Goal: Information Seeking & Learning: Understand process/instructions

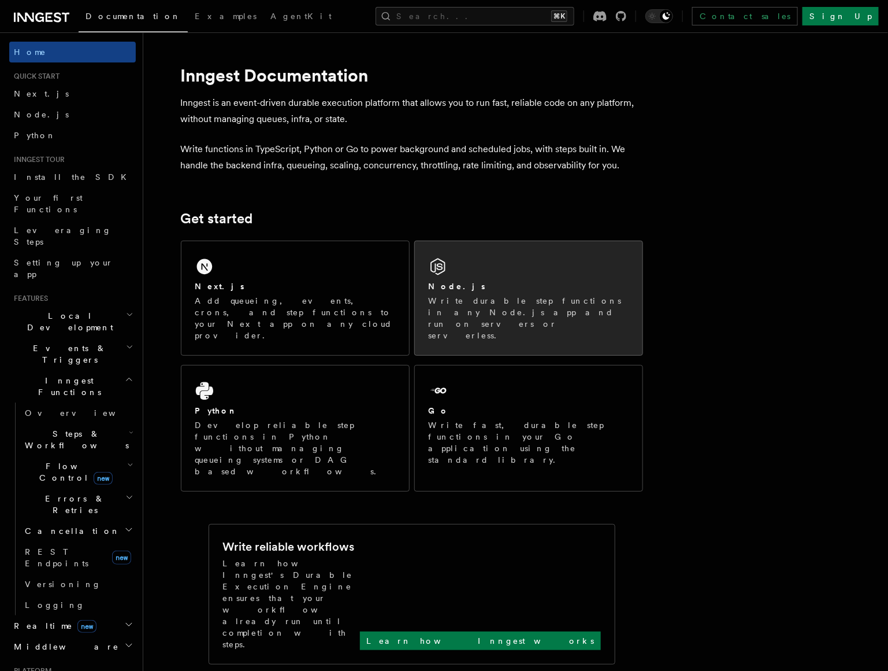
click at [557, 288] on div "Node.js" at bounding box center [529, 286] width 200 height 12
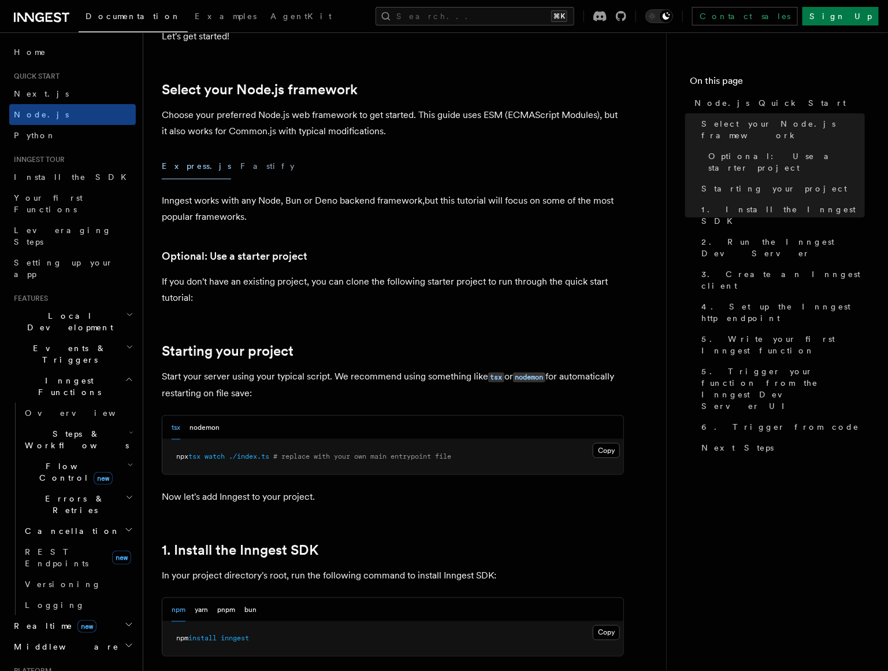
scroll to position [236, 0]
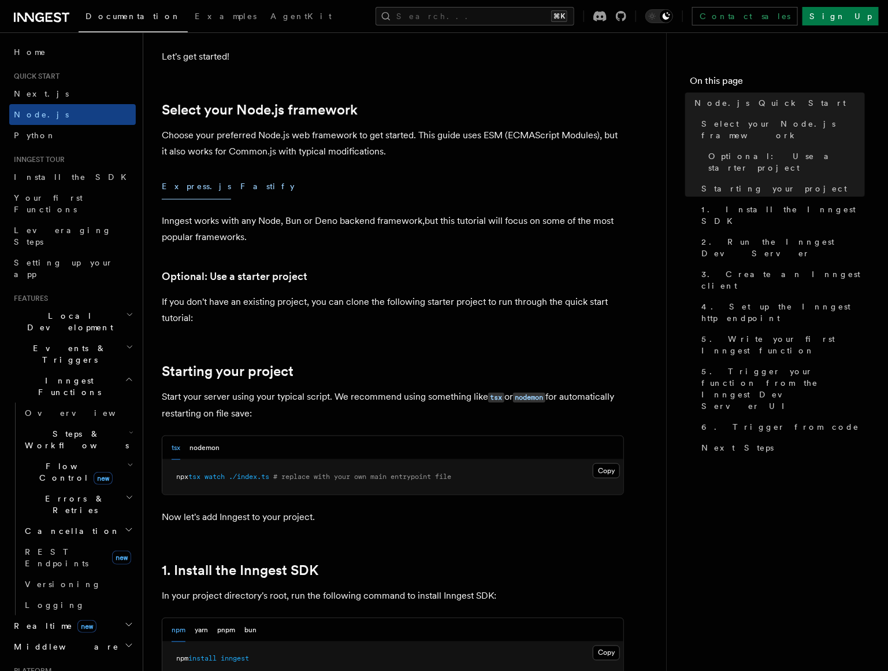
click at [240, 183] on button "Fastify" at bounding box center [267, 186] width 54 height 26
click at [174, 190] on button "Express.js" at bounding box center [196, 186] width 69 height 26
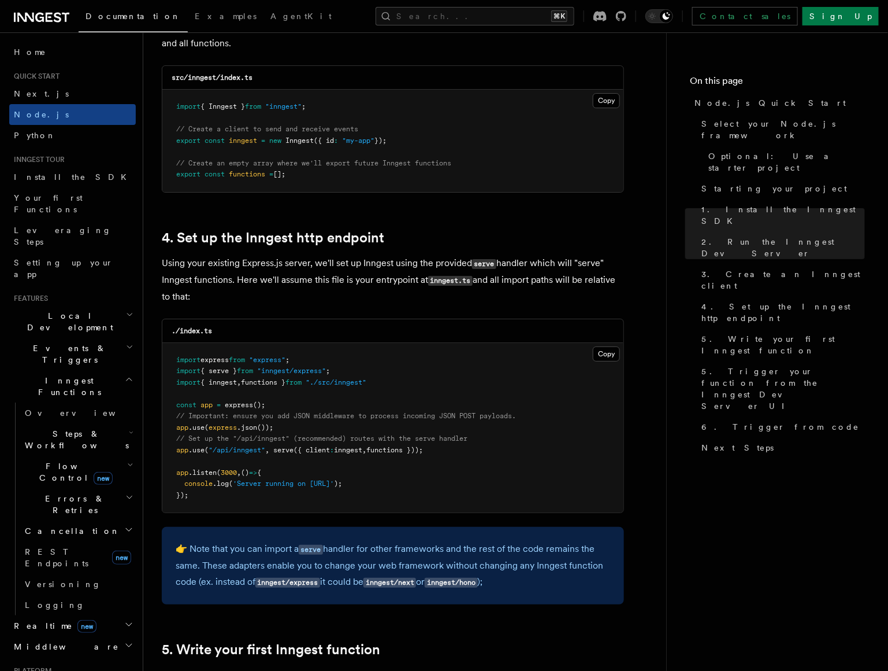
scroll to position [1678, 0]
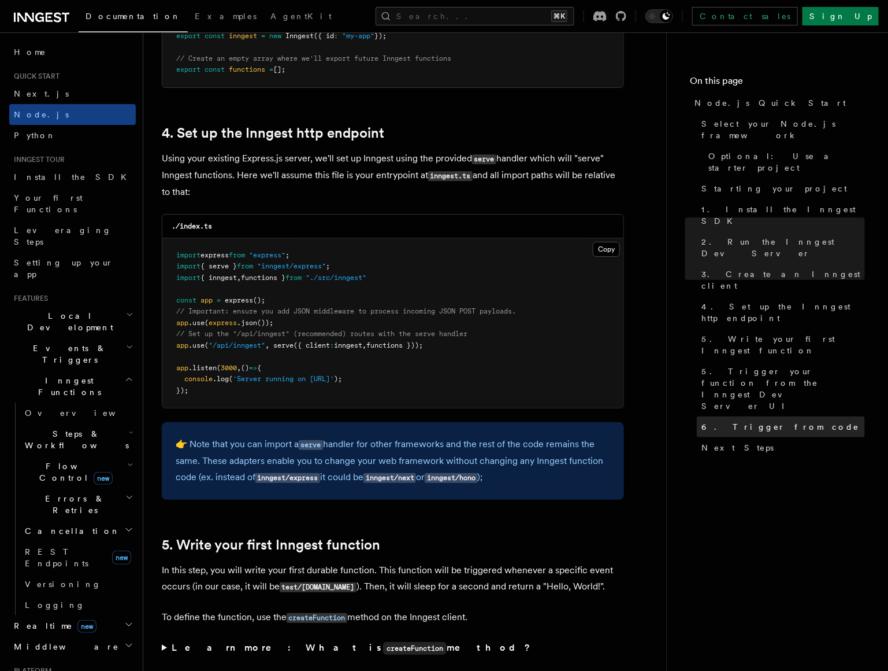
click at [727, 416] on link "6. Trigger from code" at bounding box center [781, 426] width 168 height 21
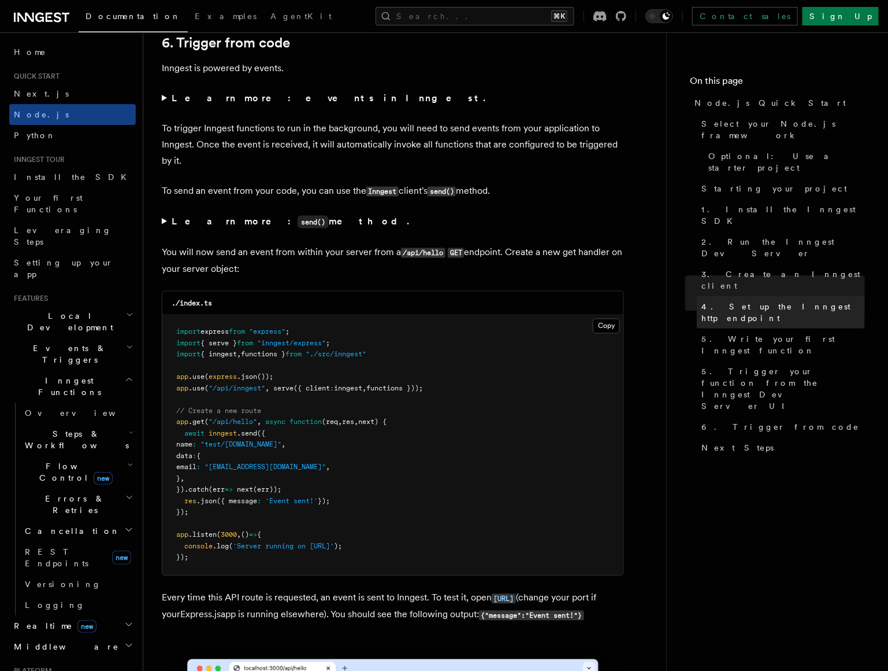
click at [790, 296] on link "4. Set up the Inngest http endpoint" at bounding box center [781, 312] width 168 height 32
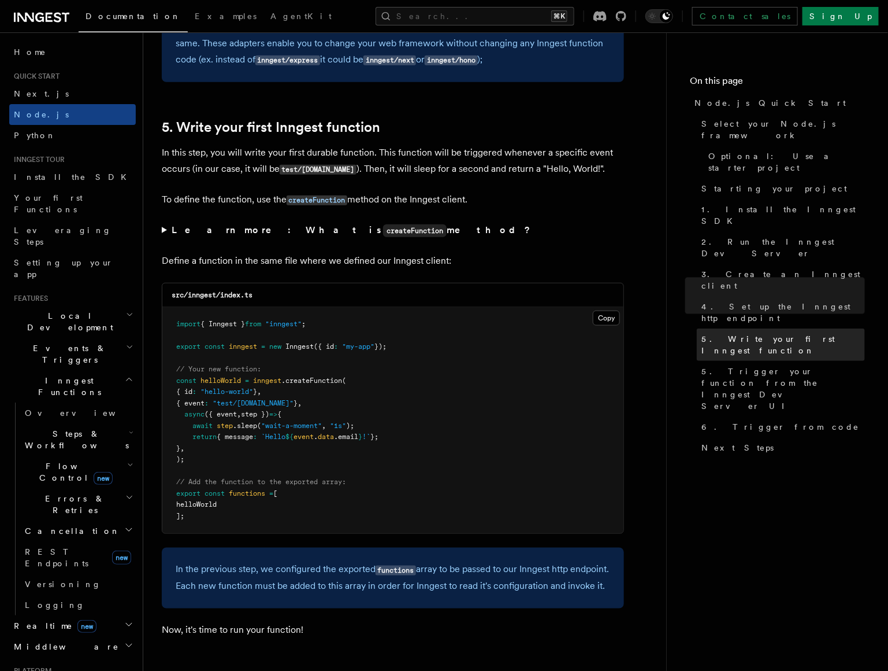
scroll to position [1747, 0]
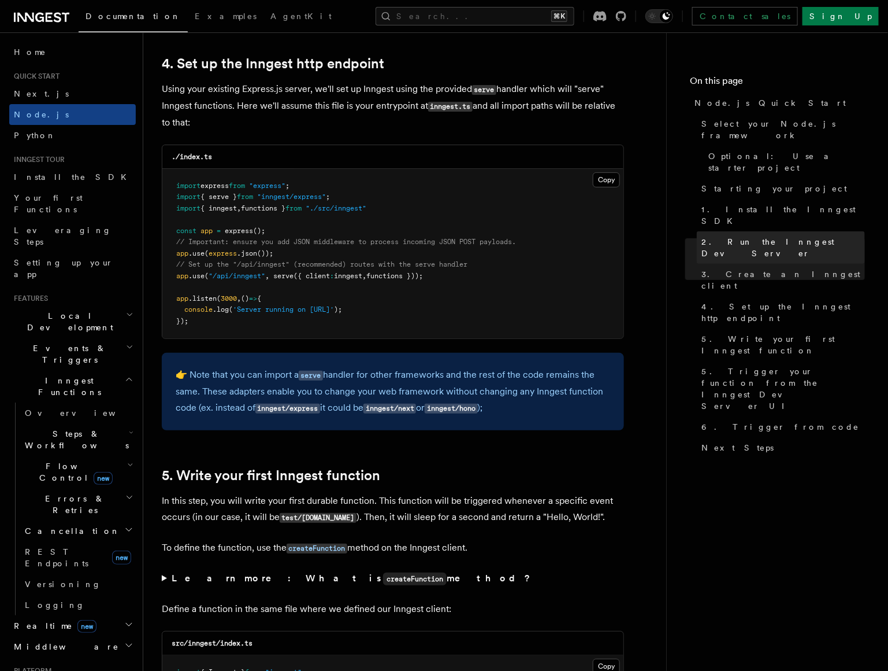
click at [765, 236] on span "2. Run the Inngest Dev Server" at bounding box center [784, 247] width 164 height 23
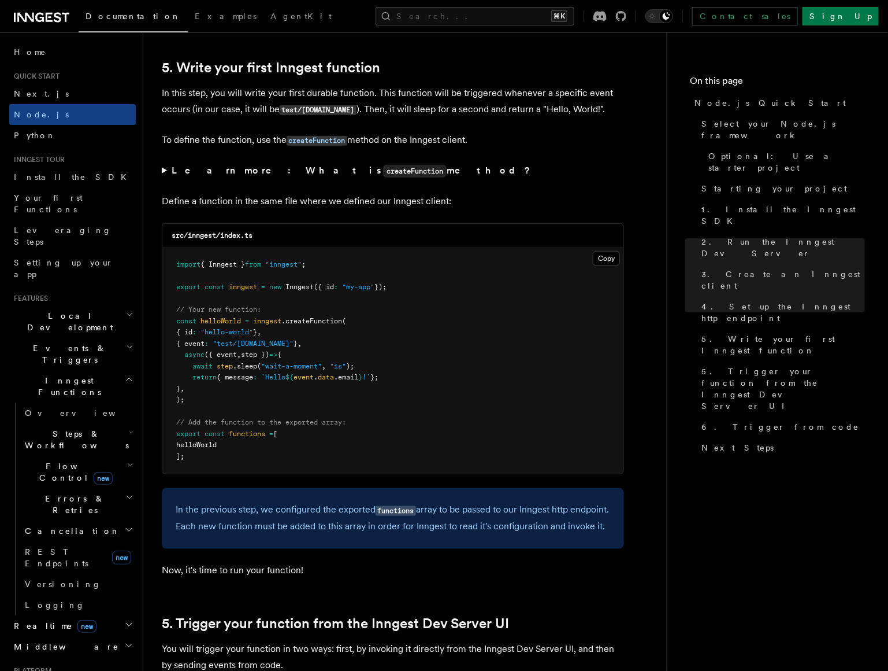
scroll to position [2166, 0]
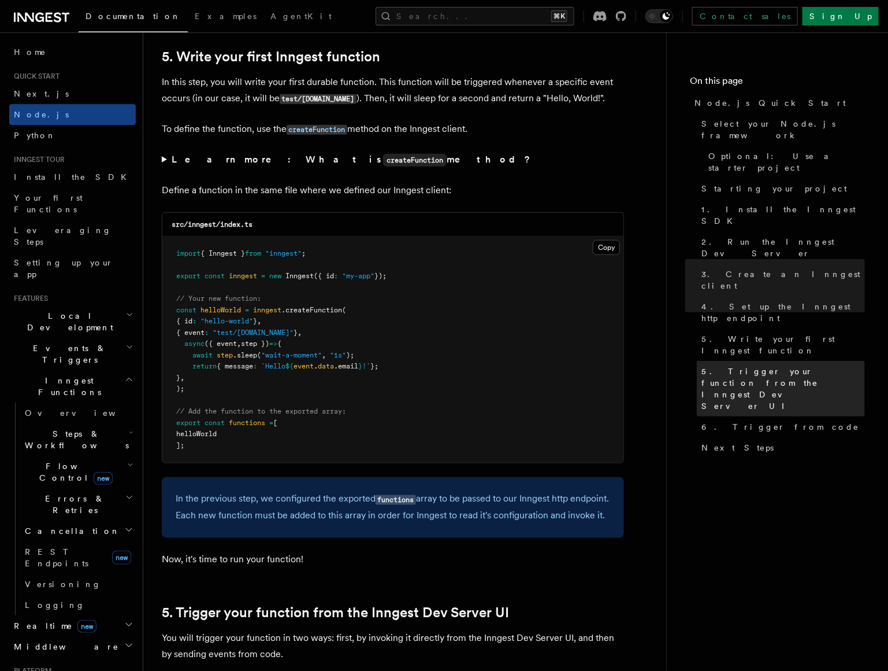
click at [821, 365] on span "5. Trigger your function from the Inngest Dev Server UI" at bounding box center [784, 388] width 164 height 46
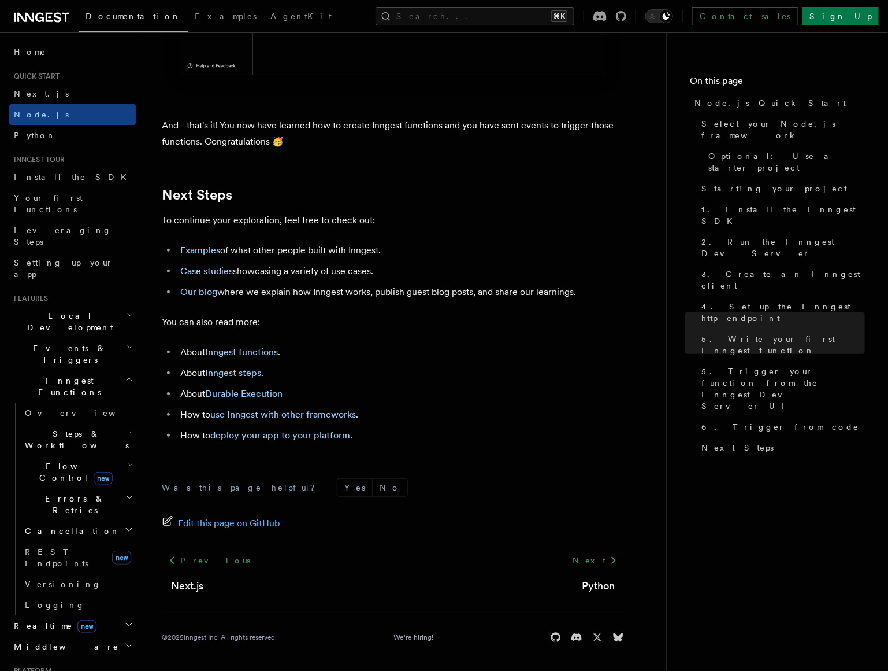
scroll to position [7126, 0]
click at [610, 560] on icon at bounding box center [614, 560] width 14 height 14
